Goal: Register for event/course

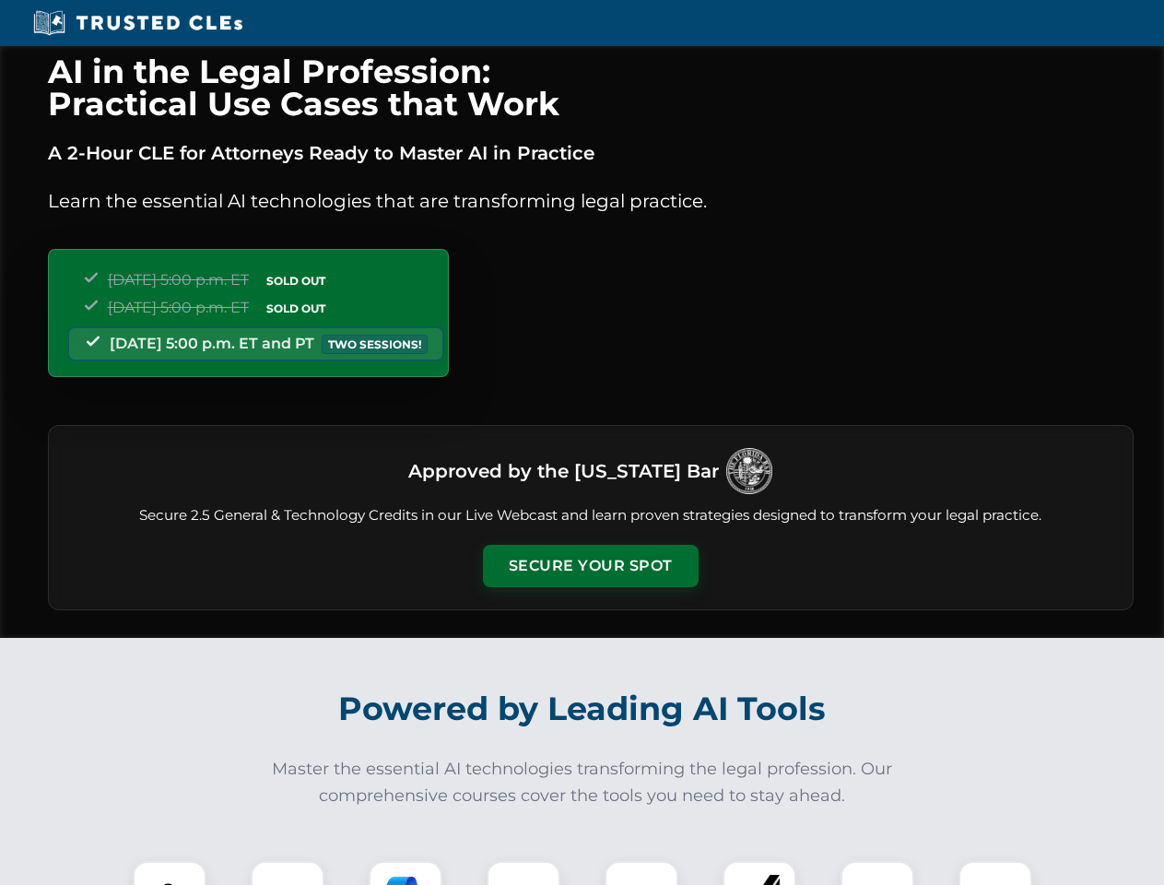
click at [590, 566] on button "Secure Your Spot" at bounding box center [591, 566] width 216 height 42
click at [170, 873] on img at bounding box center [169, 897] width 53 height 53
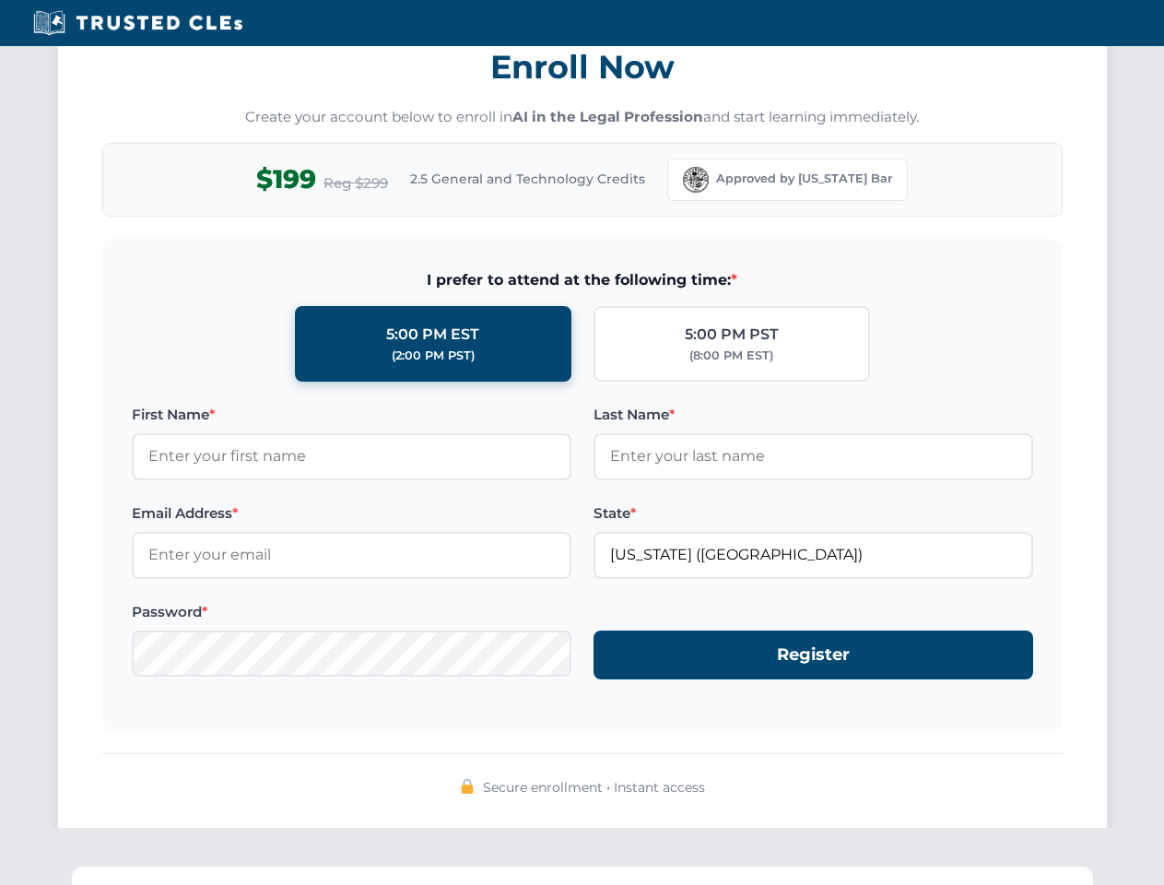
scroll to position [1809, 0]
